Goal: Task Accomplishment & Management: Complete application form

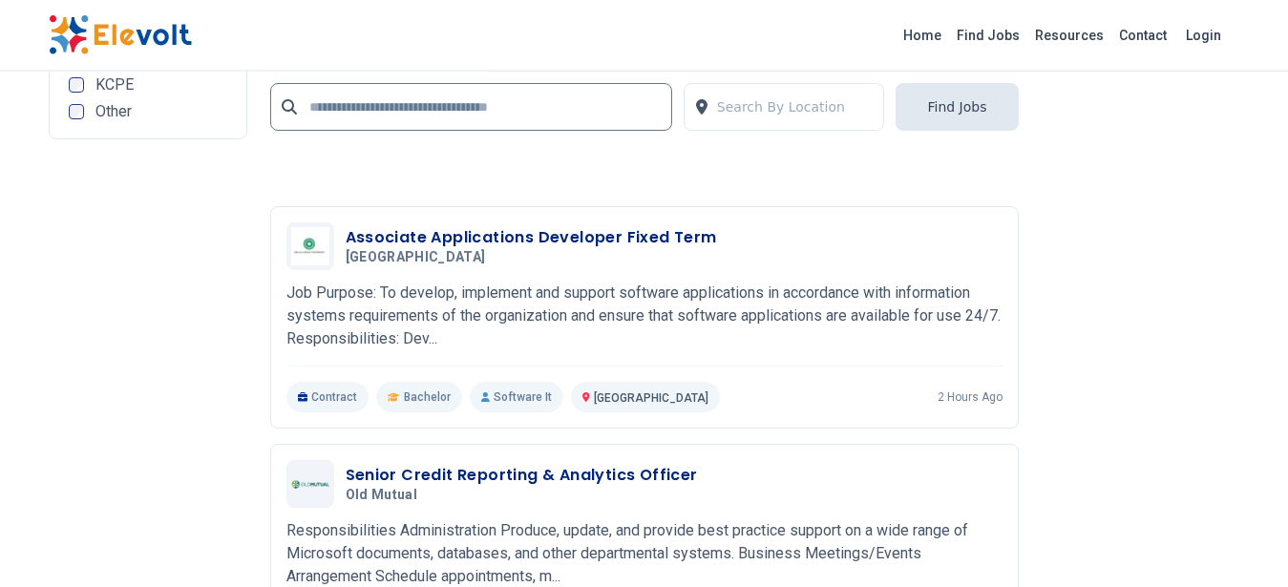
scroll to position [4312, 0]
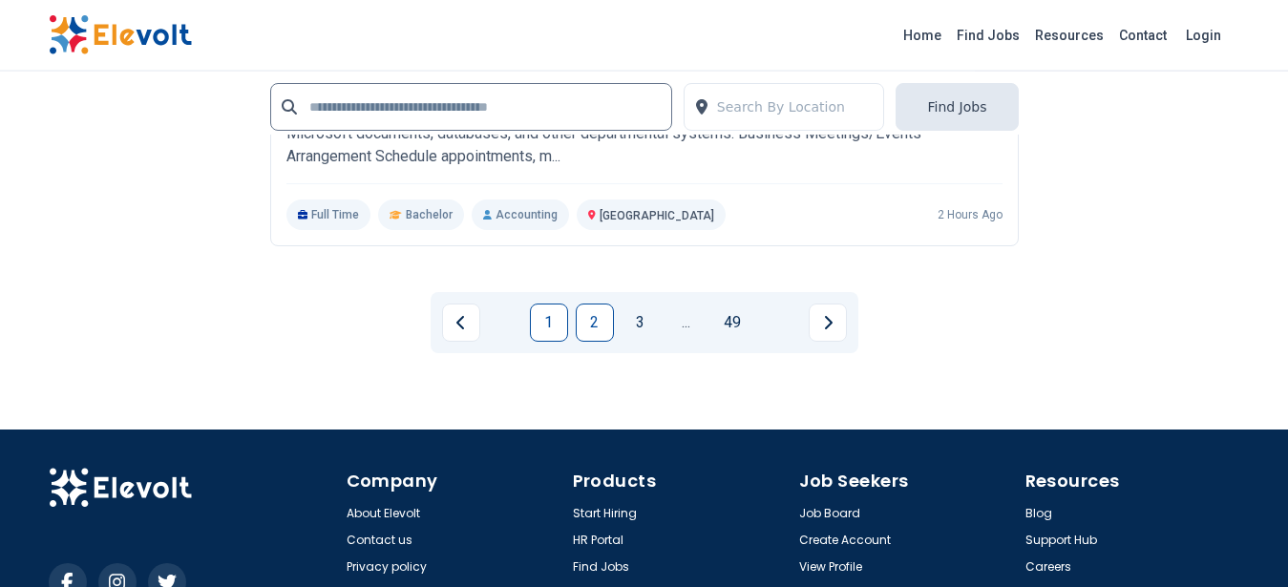
click at [578, 320] on link "2" at bounding box center [595, 323] width 38 height 38
click at [578, 430] on div "Company About Elevolt Contact us Privacy policy Terms & Conditions Products Sta…" at bounding box center [644, 535] width 1191 height 210
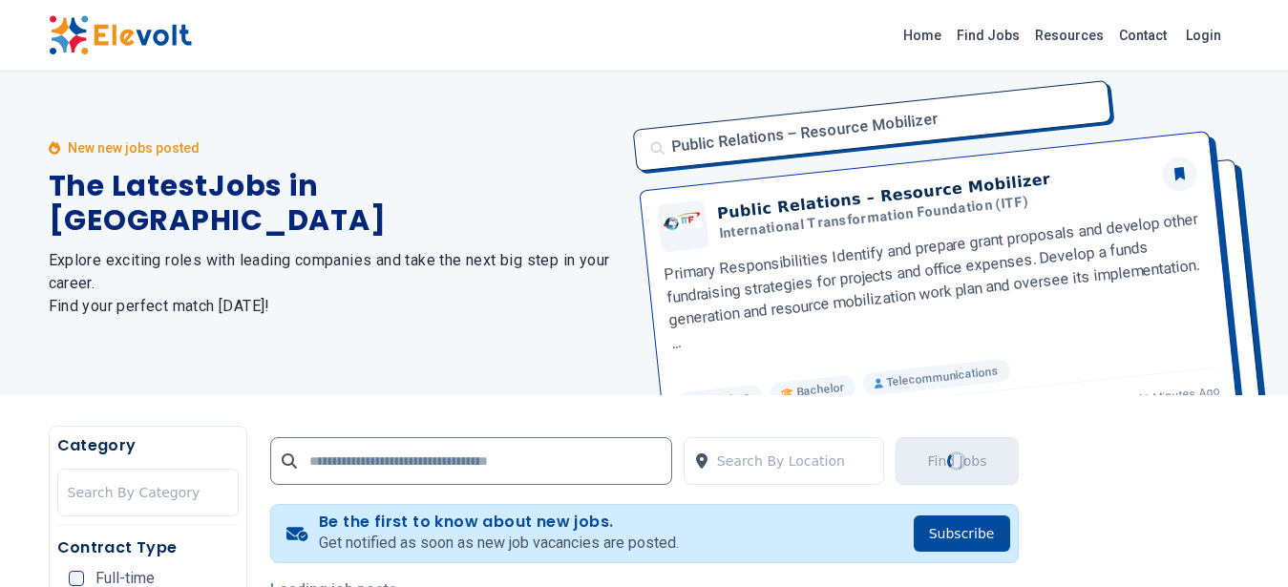
scroll to position [0, 0]
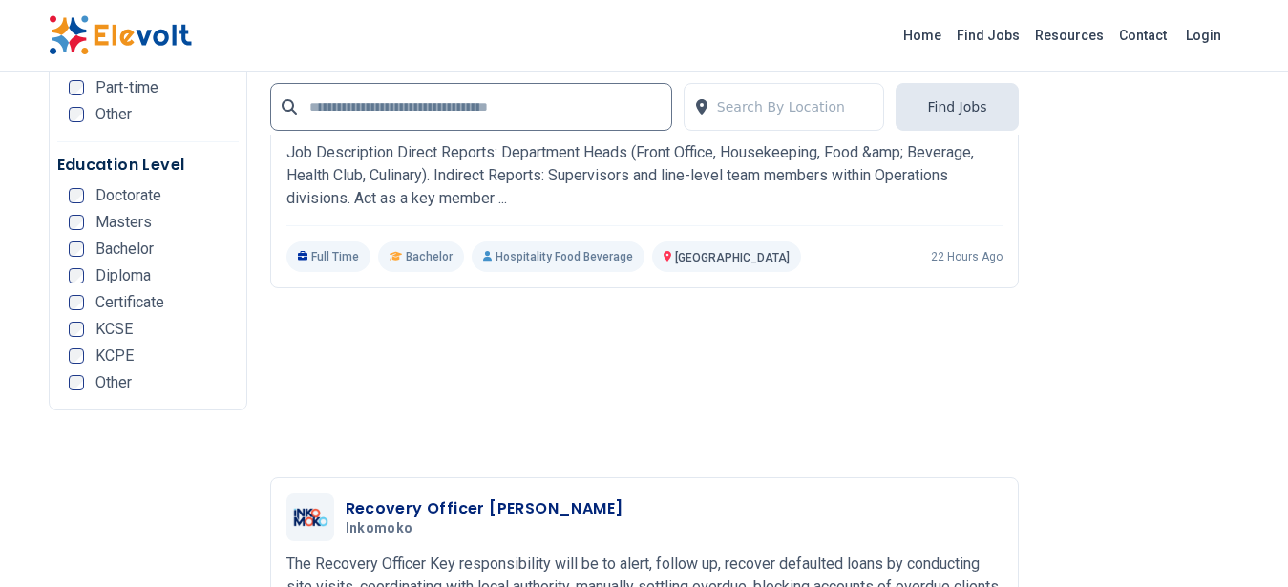
scroll to position [4263, 0]
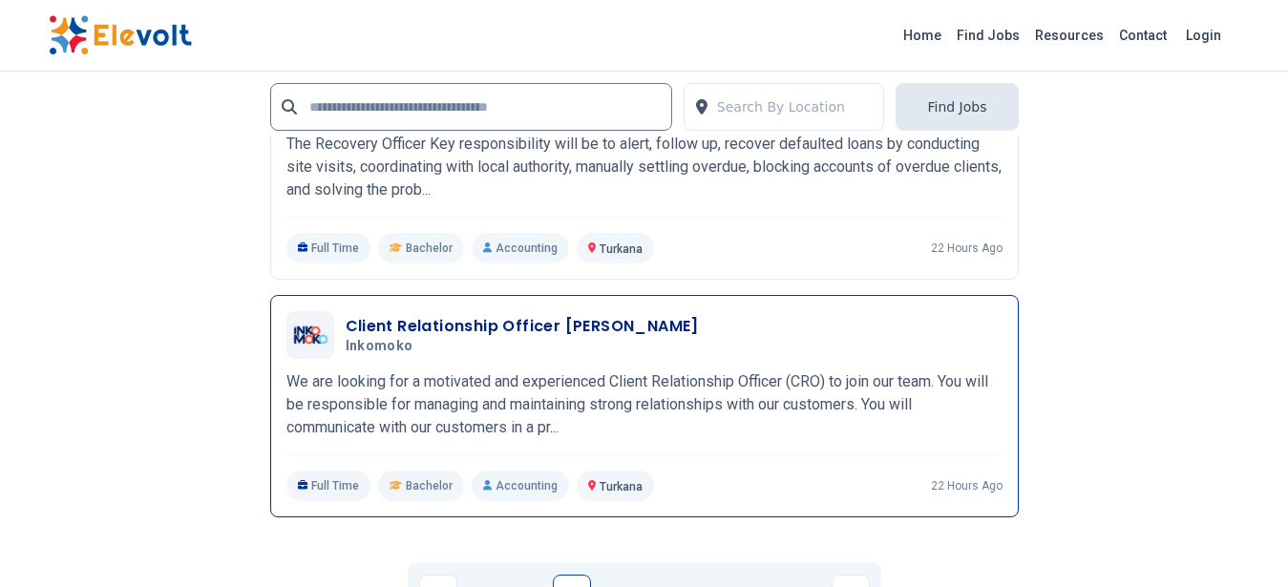
click at [614, 365] on div "Client Relationship Officer [PERSON_NAME] Inkomoko [DATE] [DATE] Turkana KE We …" at bounding box center [644, 406] width 716 height 190
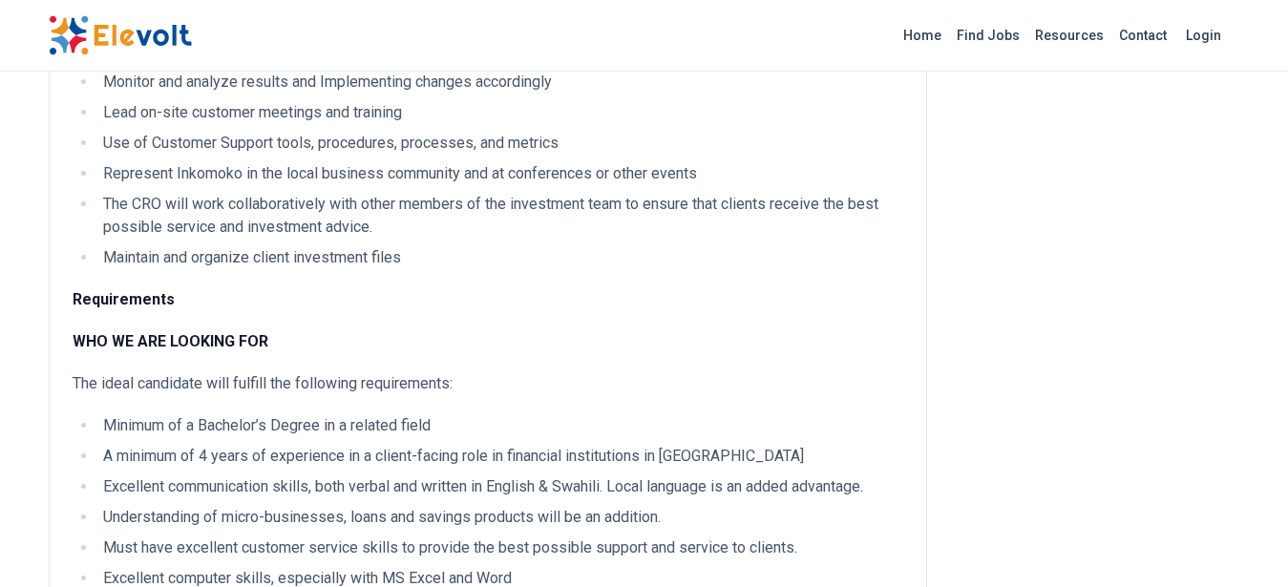
scroll to position [966, 0]
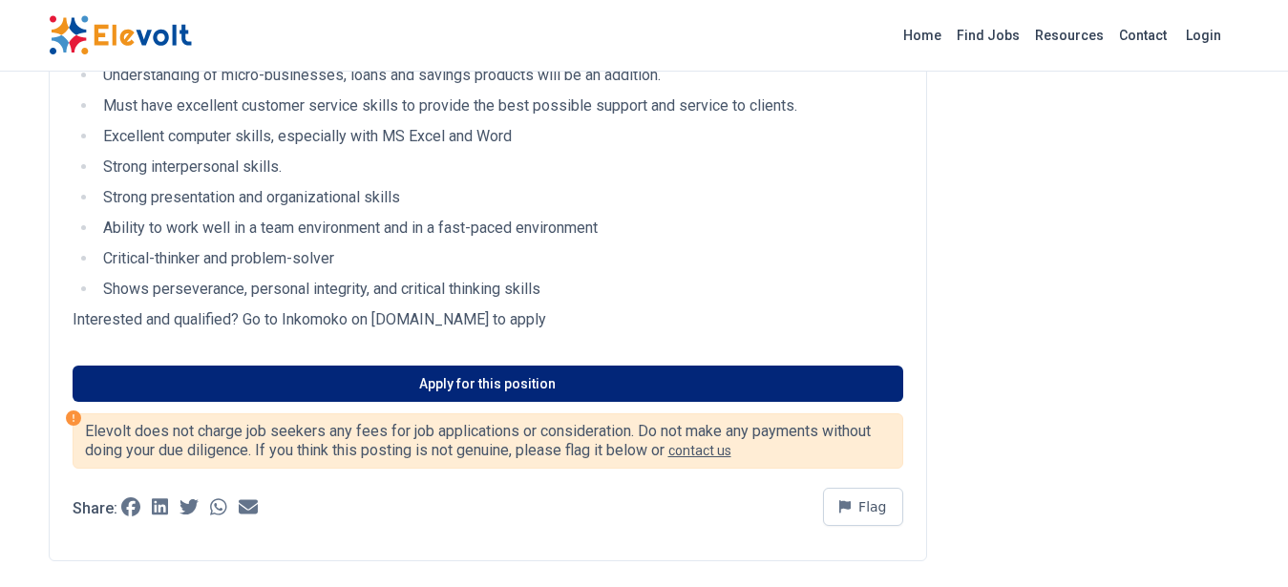
click at [745, 394] on link "Apply for this position" at bounding box center [488, 384] width 831 height 36
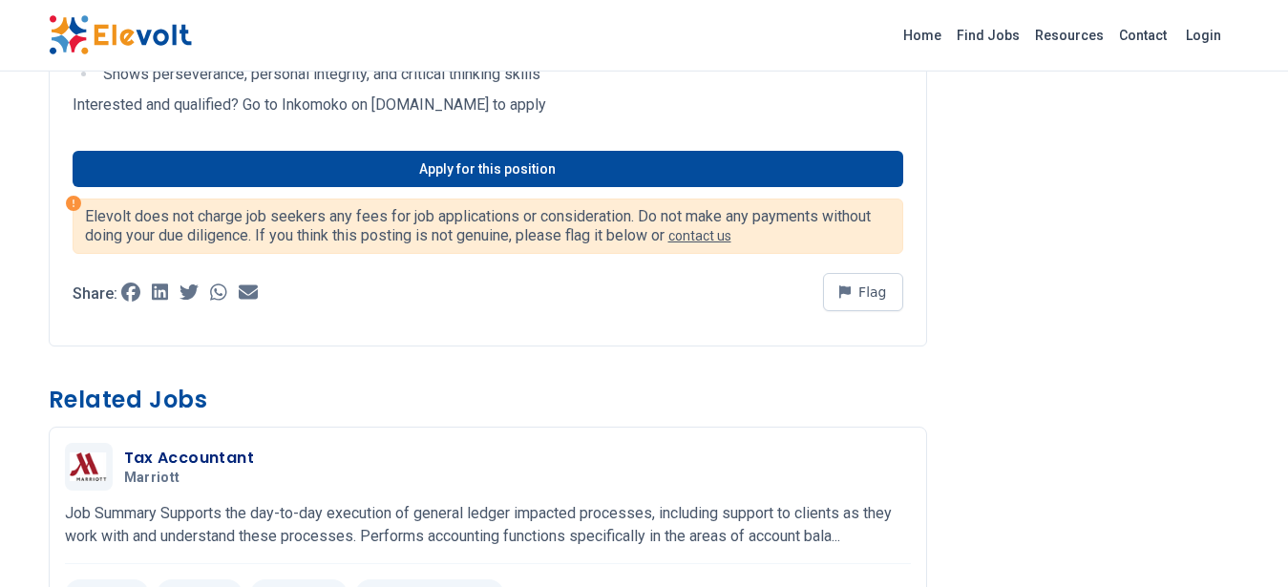
scroll to position [807, 0]
